Goal: Find contact information: Find contact information

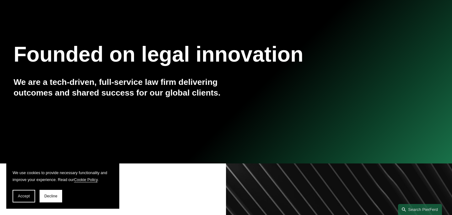
scroll to position [55, 0]
click at [27, 187] on section "We use cookies to provide necessary functionality and improve your experience. …" at bounding box center [62, 185] width 113 height 45
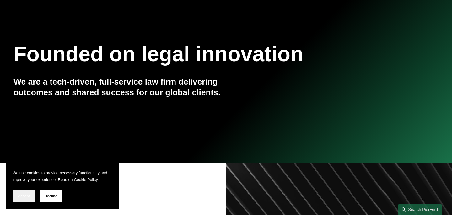
click at [26, 198] on button "Accept" at bounding box center [24, 195] width 23 height 13
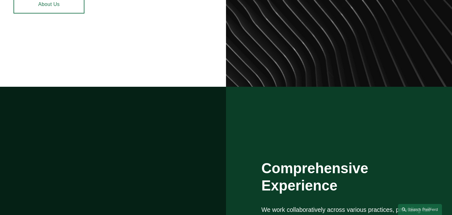
scroll to position [0, 0]
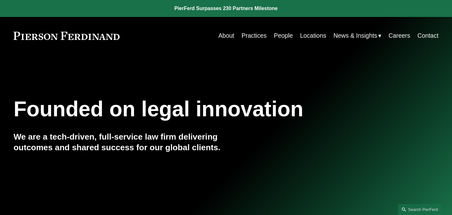
click at [423, 35] on link "Contact" at bounding box center [427, 35] width 21 height 12
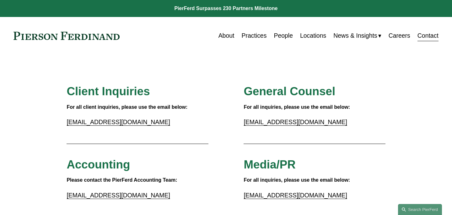
click at [99, 120] on link "[EMAIL_ADDRESS][DOMAIN_NAME]" at bounding box center [117, 121] width 103 height 7
click at [256, 33] on link "Practices" at bounding box center [253, 35] width 25 height 12
